Goal: Check status: Check status

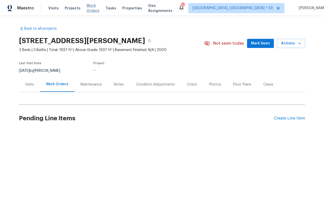
click at [89, 10] on span "Work Orders" at bounding box center [93, 8] width 13 height 10
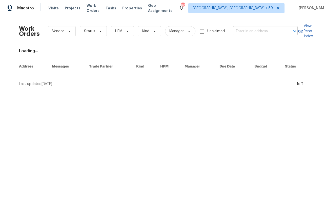
click at [240, 35] on input "text" at bounding box center [258, 31] width 51 height 8
paste input "[STREET_ADDRESS]"
type input "[STREET_ADDRESS]"
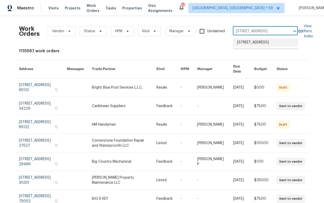
click at [249, 45] on li "[STREET_ADDRESS]" at bounding box center [265, 42] width 65 height 8
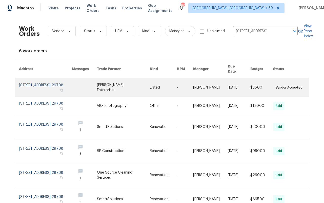
click at [29, 82] on link at bounding box center [45, 87] width 53 height 18
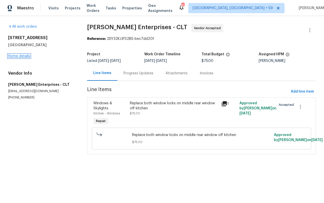
click at [21, 54] on link "Home details" at bounding box center [19, 56] width 22 height 4
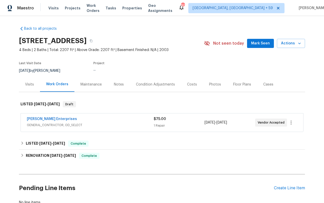
click at [27, 85] on div "Visits" at bounding box center [29, 84] width 9 height 5
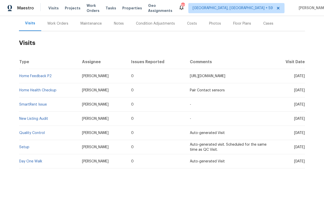
scroll to position [65, 0]
click at [50, 8] on span "Visits" at bounding box center [53, 8] width 10 height 5
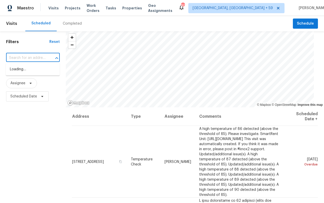
click at [26, 60] on input "text" at bounding box center [25, 58] width 39 height 8
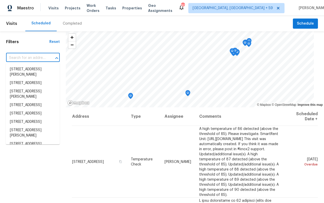
paste input "[STREET_ADDRESS]"
type input "[STREET_ADDRESS]"
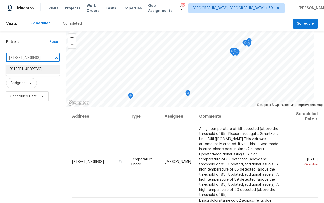
click at [25, 72] on li "[STREET_ADDRESS]" at bounding box center [33, 69] width 54 height 8
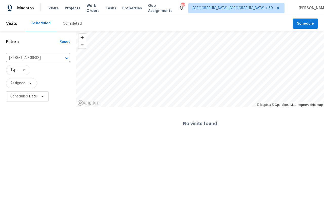
click at [67, 24] on div "Completed" at bounding box center [72, 23] width 19 height 5
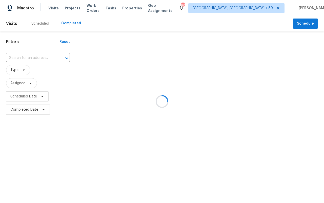
click at [21, 56] on div at bounding box center [162, 101] width 324 height 203
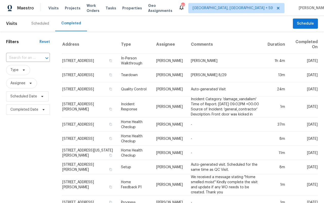
click at [21, 56] on input "text" at bounding box center [21, 58] width 30 height 8
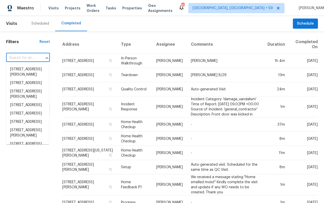
paste input "[STREET_ADDRESS]"
type input "[STREET_ADDRESS]"
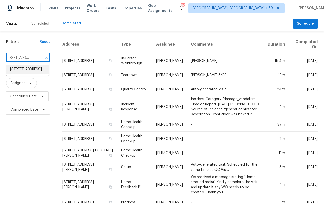
click at [23, 73] on li "[STREET_ADDRESS]" at bounding box center [27, 69] width 43 height 8
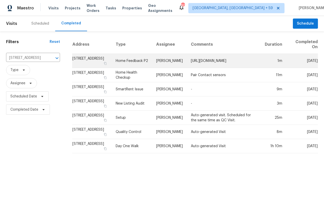
click at [152, 68] on td "[PERSON_NAME]" at bounding box center [169, 61] width 35 height 14
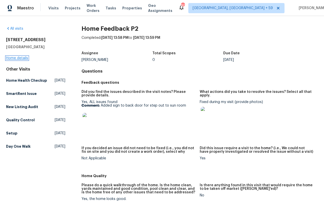
click at [17, 59] on link "Home details" at bounding box center [17, 58] width 22 height 4
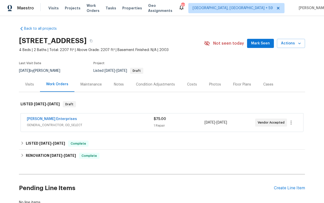
click at [28, 87] on div "Visits" at bounding box center [29, 84] width 21 height 15
